Goal: Task Accomplishment & Management: Use online tool/utility

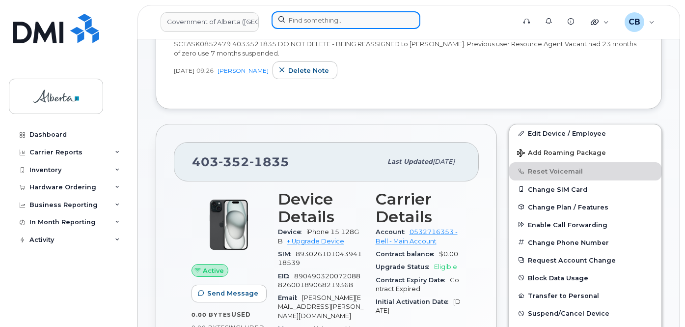
click at [315, 17] on input at bounding box center [346, 20] width 149 height 18
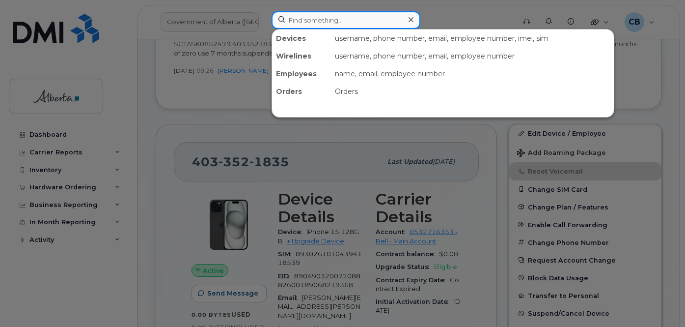
paste input "7802375812"
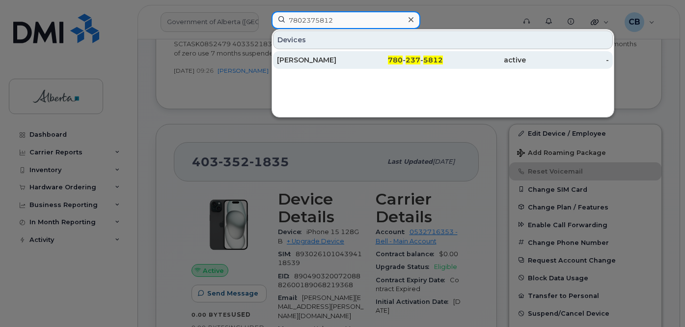
type input "7802375812"
click at [315, 59] on div "[PERSON_NAME]" at bounding box center [318, 60] width 83 height 10
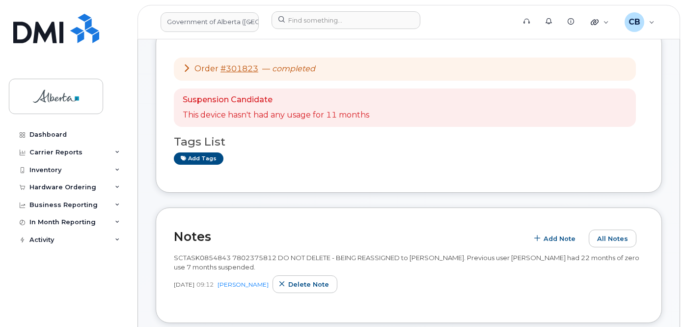
scroll to position [80, 0]
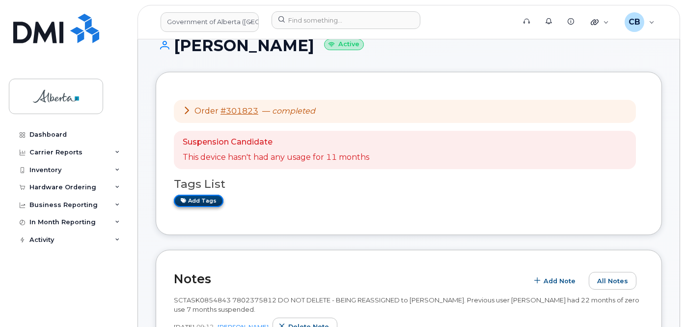
click at [192, 207] on link "Add tags" at bounding box center [199, 201] width 50 height 12
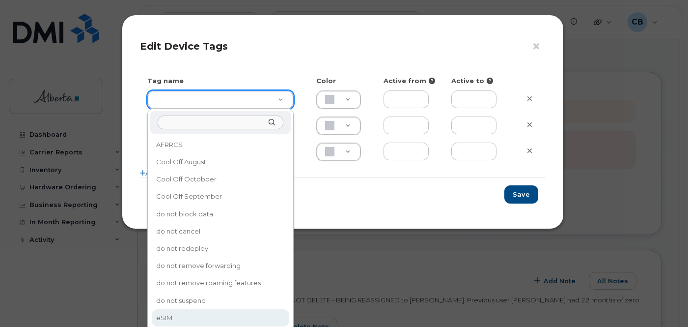
type input "eSIM"
type input "D6CDC1"
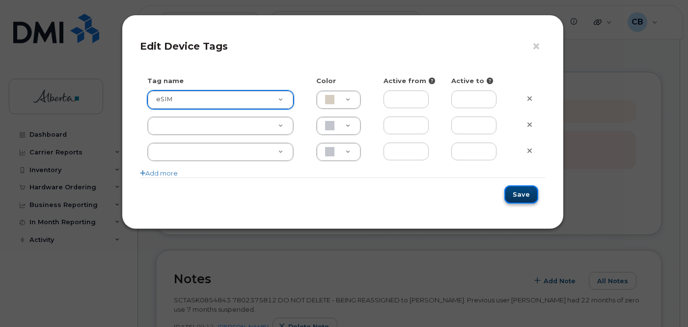
drag, startPoint x: 522, startPoint y: 191, endPoint x: 519, endPoint y: 196, distance: 5.5
click at [522, 191] on button "Save" at bounding box center [522, 194] width 34 height 18
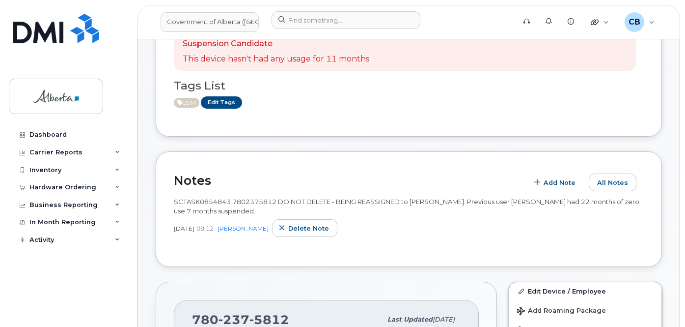
scroll to position [227, 0]
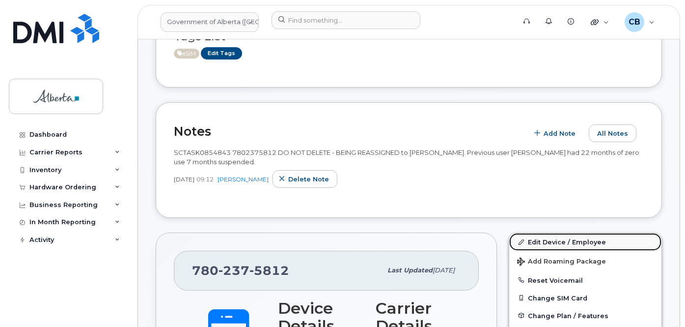
click at [566, 251] on link "Edit Device / Employee" at bounding box center [586, 242] width 152 height 18
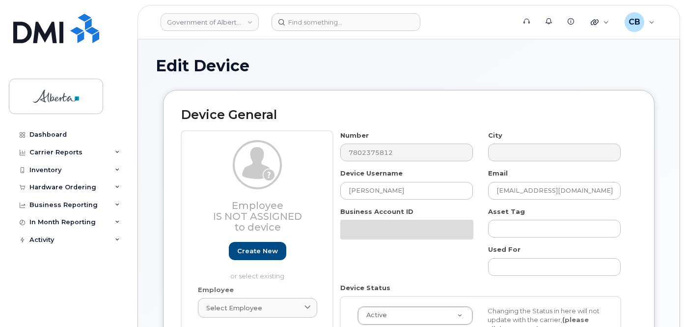
select select "4120337"
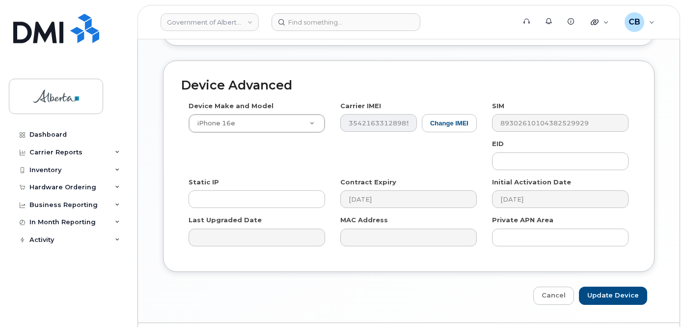
scroll to position [607, 0]
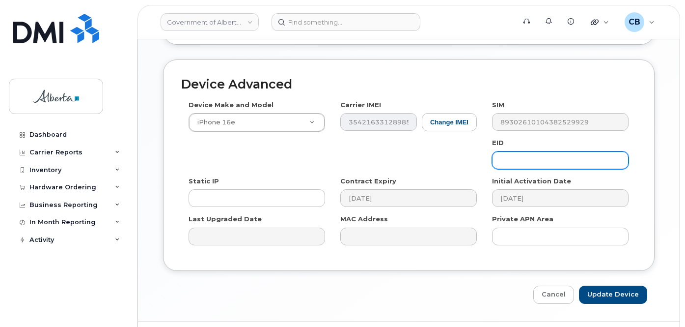
click at [513, 159] on input "text" at bounding box center [560, 160] width 137 height 18
paste input "89043052010008887025010313775009"
type input "89043052010008887025010313775009"
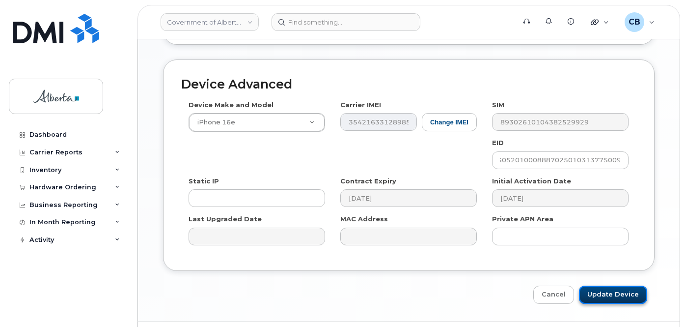
scroll to position [0, 0]
click at [602, 294] on input "Update Device" at bounding box center [613, 294] width 68 height 18
type input "Saving..."
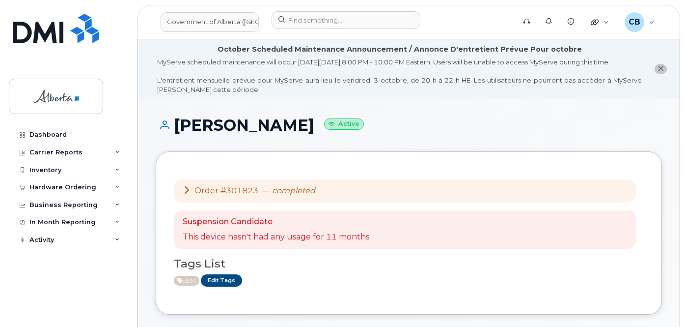
click at [659, 72] on icon "close notification" at bounding box center [661, 68] width 6 height 6
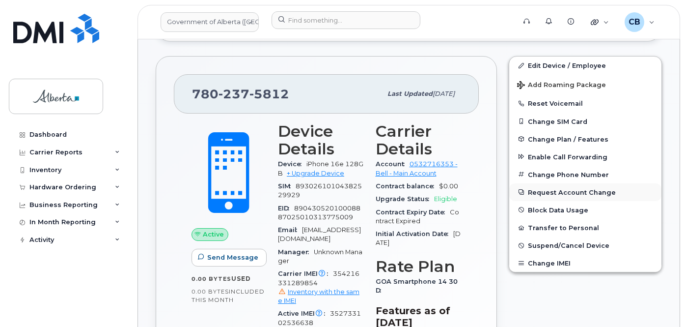
scroll to position [295, 0]
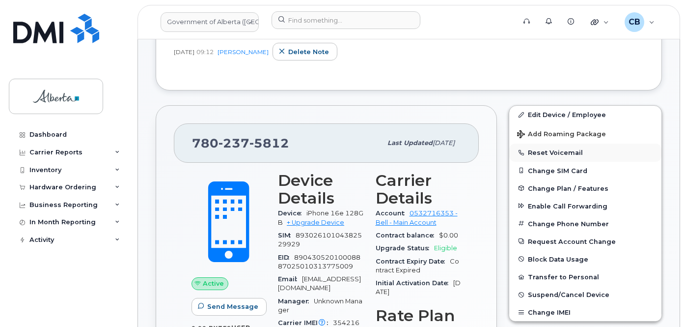
click at [546, 150] on button "Reset Voicemail" at bounding box center [586, 152] width 152 height 18
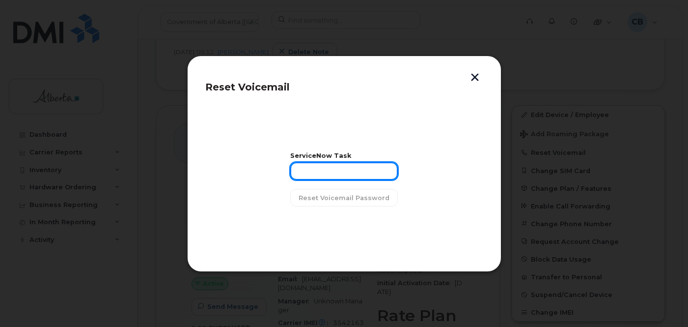
click at [328, 170] on input "text" at bounding box center [344, 171] width 108 height 18
paste input "SCTASK0854843"
type input "SCTASK0854843"
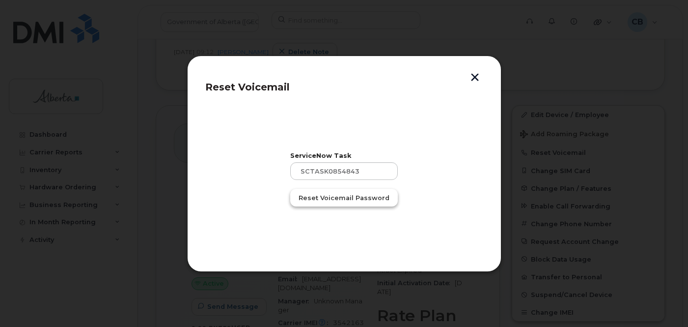
click at [333, 198] on span "Reset Voicemail Password" at bounding box center [344, 197] width 91 height 9
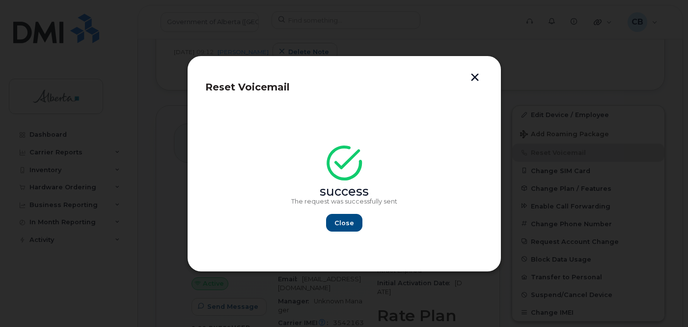
click at [473, 75] on button "button" at bounding box center [475, 78] width 15 height 10
